Goal: Task Accomplishment & Management: Manage account settings

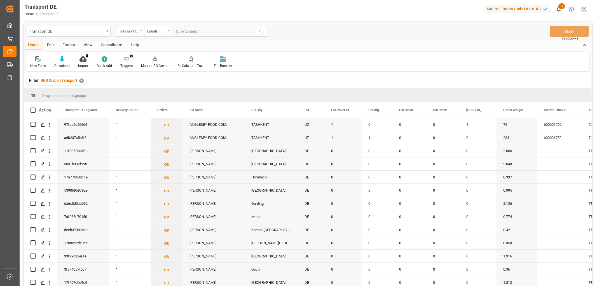
click at [125, 32] on div "Transport ID Logward" at bounding box center [128, 30] width 19 height 6
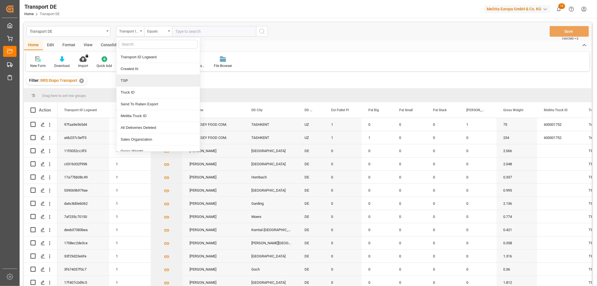
click at [131, 82] on div "TSP" at bounding box center [157, 81] width 83 height 12
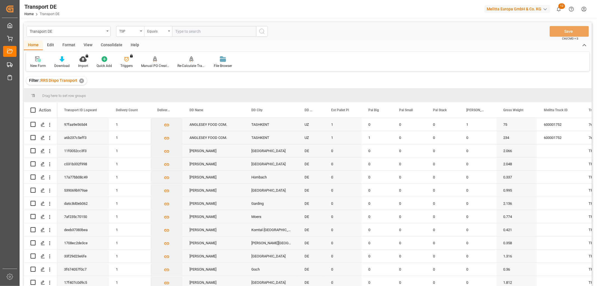
click at [156, 30] on div "Equals" at bounding box center [156, 30] width 19 height 6
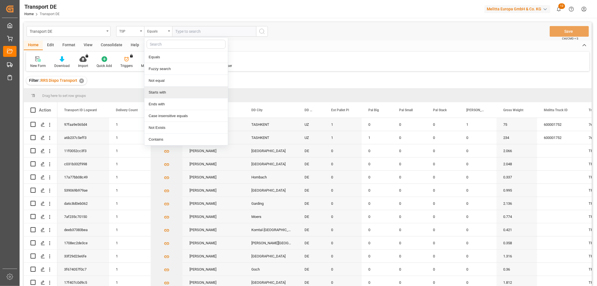
click at [178, 92] on div "Starts with" at bounding box center [185, 92] width 83 height 12
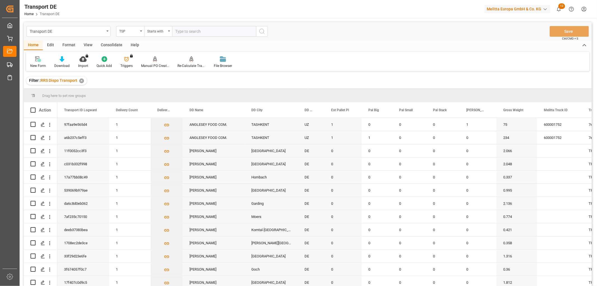
click at [191, 29] on input "text" at bounding box center [214, 31] width 84 height 11
type input "Moeller"
click at [259, 29] on icon "search button" at bounding box center [262, 31] width 7 height 7
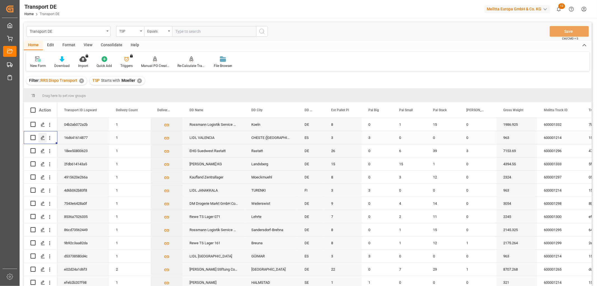
click at [42, 137] on polygon "Press SPACE to select this row." at bounding box center [42, 137] width 3 height 3
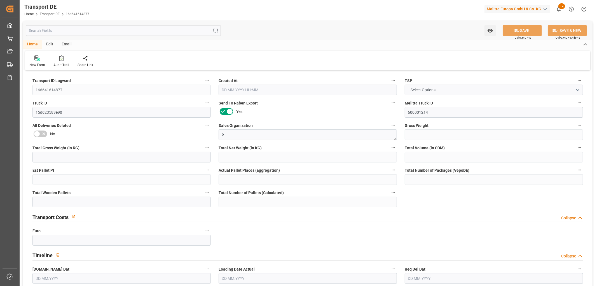
type input "963"
type input "855.36"
type input "715.392"
type input "5501.52"
type input "3"
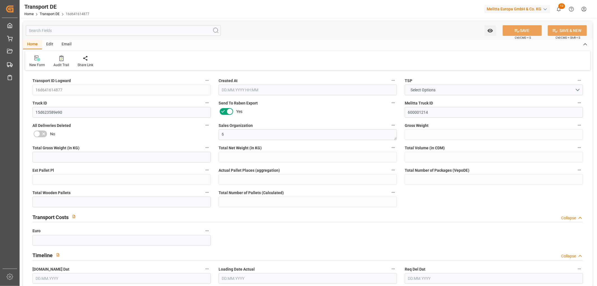
type input "3"
type input "0"
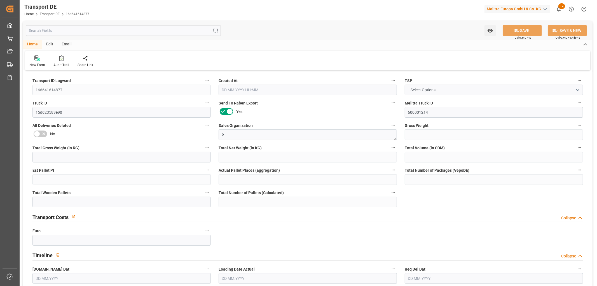
type input "46"
type input "3"
type input "0"
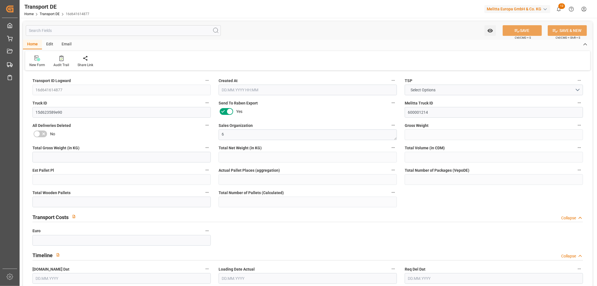
type input "0"
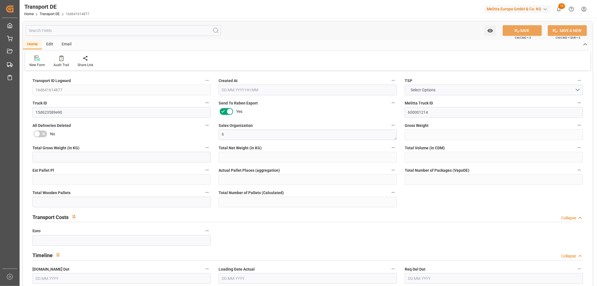
type input "0"
type input "3"
type input "0"
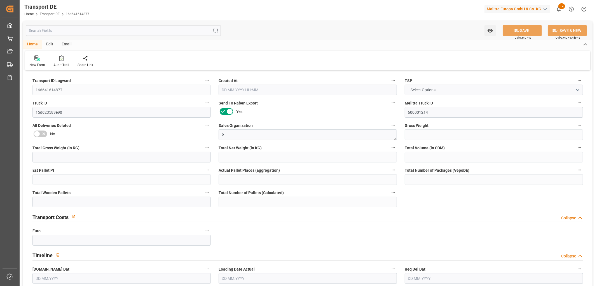
type input "0"
type input "1"
type input "0"
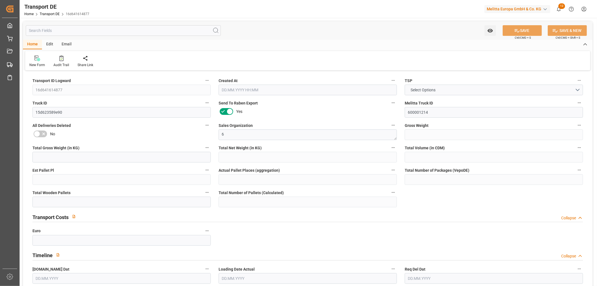
type input "0"
type input "324"
type input "155.106"
type input "152.067"
type input "29.07.2025 11:09"
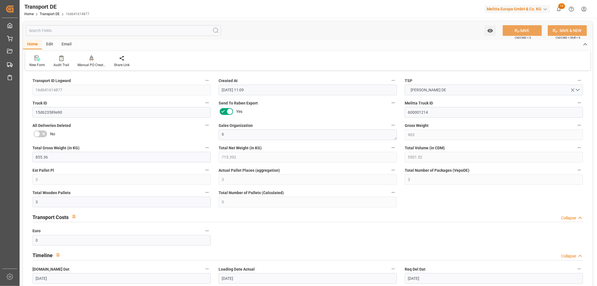
type input "31.07.2025"
type input "04.08.2025"
type input "05.08.2025"
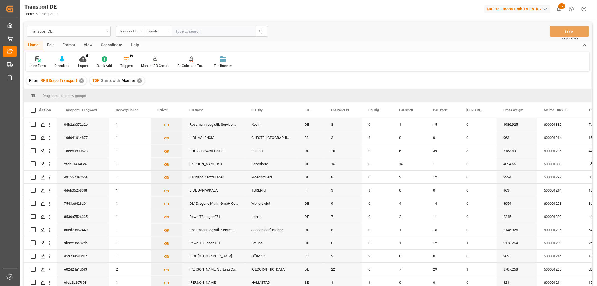
click at [109, 43] on div "Consolidate" at bounding box center [112, 46] width 30 height 10
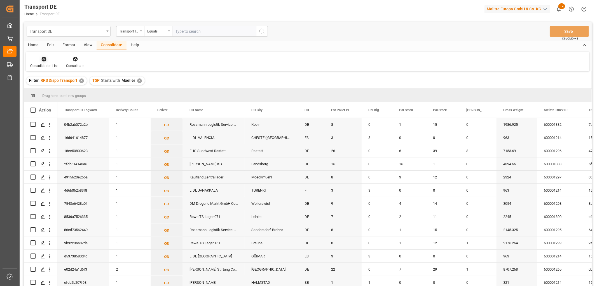
click at [44, 62] on icon at bounding box center [44, 59] width 6 height 6
click at [60, 90] on div "Truck Bundling RRS Dispo National" at bounding box center [66, 91] width 62 height 6
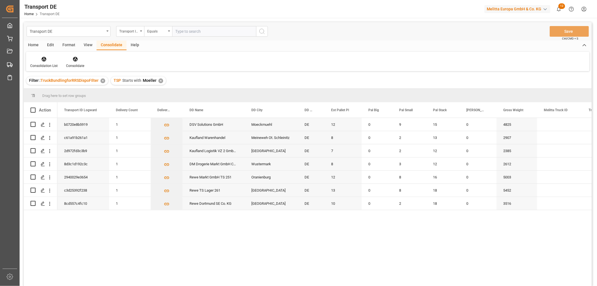
click at [159, 81] on div "✕" at bounding box center [160, 80] width 5 height 5
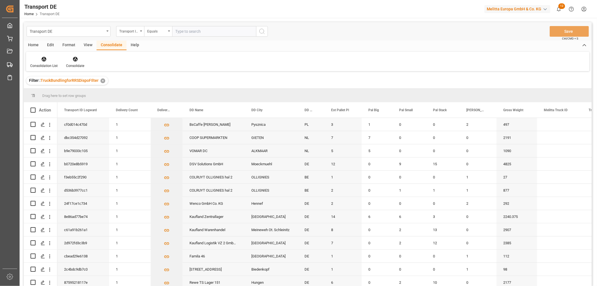
click at [584, 10] on html "Created by potrace 1.15, written by Peter Selinger 2001-2017 Created by potrace…" at bounding box center [298, 143] width 597 height 286
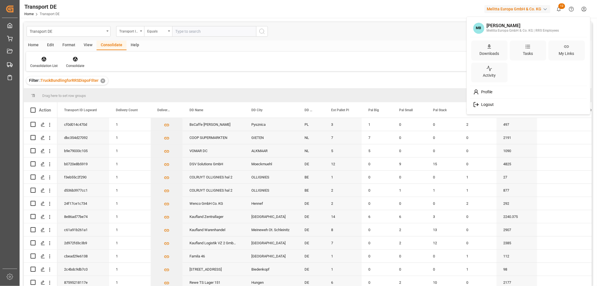
click at [492, 104] on span "Logout" at bounding box center [486, 104] width 15 height 5
